Goal: Obtain resource: Download file/media

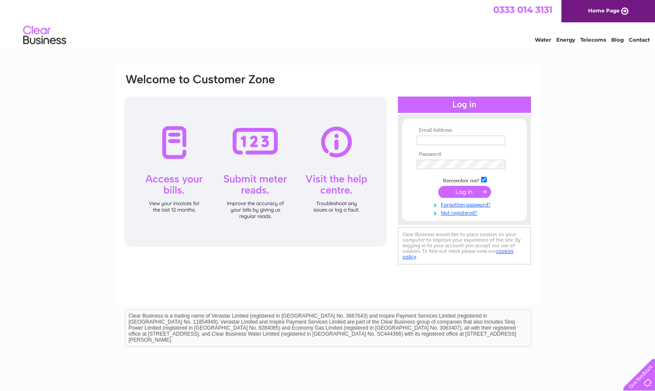
type input "purchase.ledger@archwoodgroup.com"
click at [454, 192] on input "submit" at bounding box center [465, 192] width 53 height 12
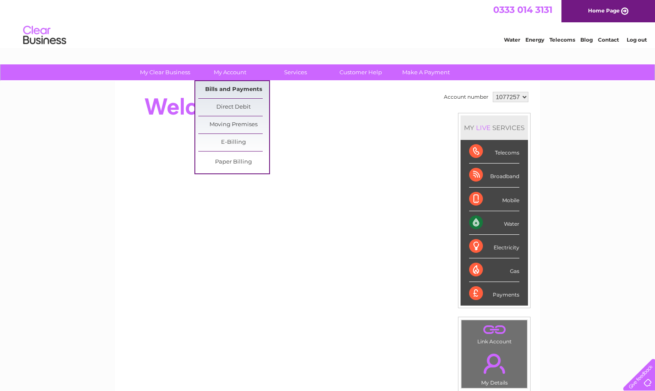
click at [227, 88] on link "Bills and Payments" at bounding box center [233, 89] width 71 height 17
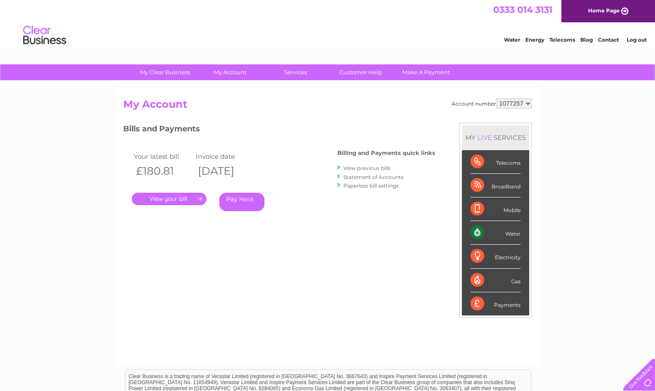
click at [198, 198] on link "." at bounding box center [169, 199] width 75 height 12
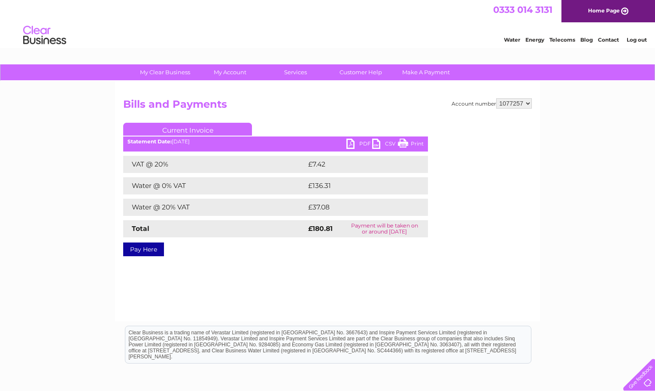
click at [355, 144] on link "PDF" at bounding box center [360, 145] width 26 height 12
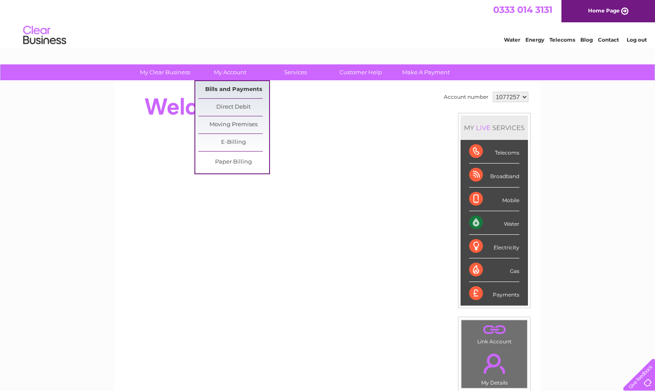
click at [230, 88] on link "Bills and Payments" at bounding box center [233, 89] width 71 height 17
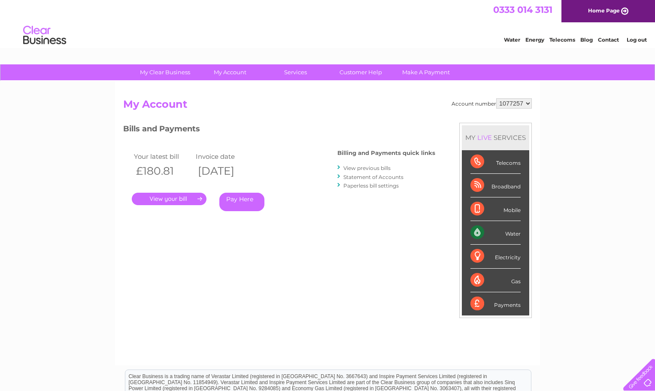
click at [194, 198] on link "." at bounding box center [169, 199] width 75 height 12
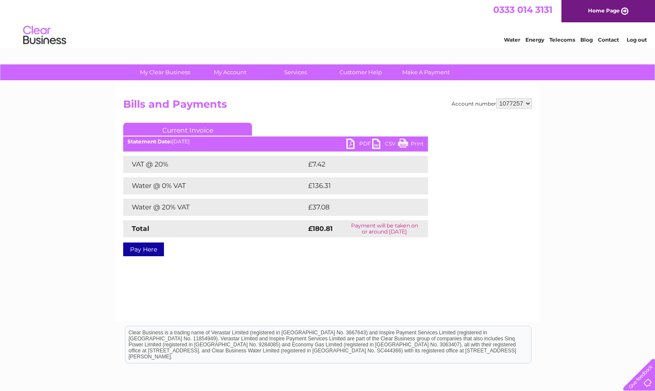
click at [349, 145] on link "PDF" at bounding box center [360, 145] width 26 height 12
